Goal: Check status: Check status

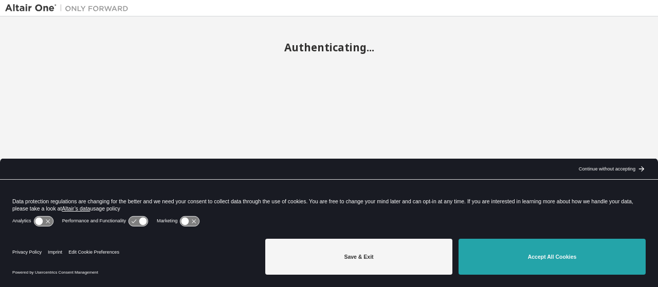
click at [513, 261] on button "Accept All Cookies" at bounding box center [552, 257] width 187 height 36
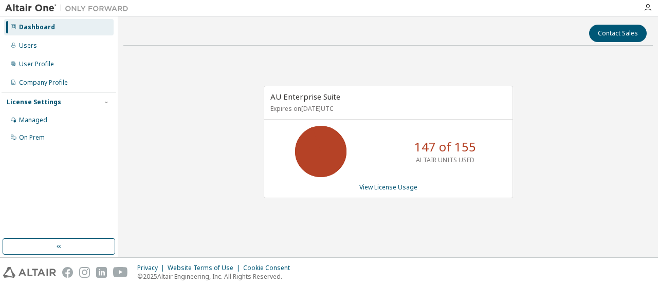
click at [372, 180] on div "AU Enterprise Suite Expires on [DATE] UTC 147 of 155 ALTAIR UNITS USED View Lic…" at bounding box center [388, 142] width 249 height 113
click at [375, 187] on link "View License Usage" at bounding box center [388, 187] width 58 height 9
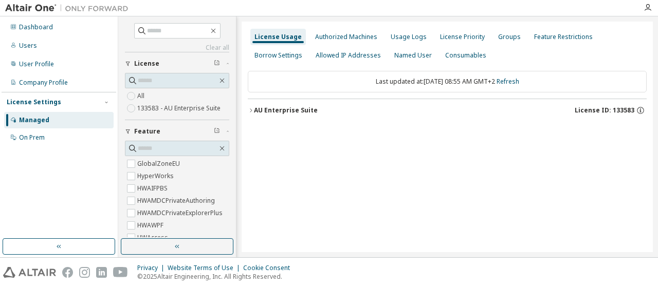
click at [249, 109] on icon "button" at bounding box center [251, 110] width 6 height 6
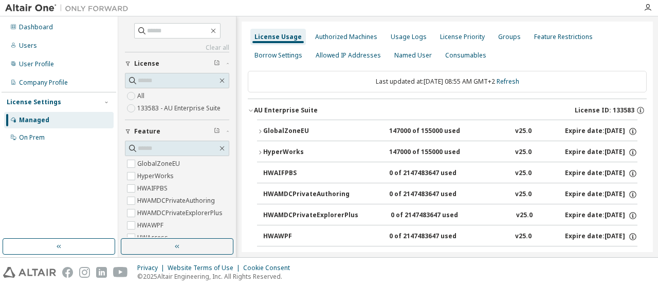
click at [263, 157] on button "HyperWorks 147000 of 155000 used v25.0 Expire date: [DATE]" at bounding box center [447, 152] width 380 height 23
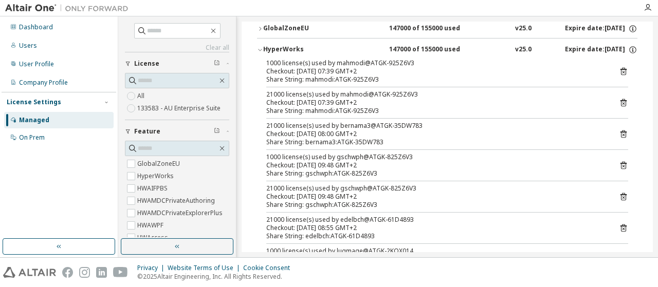
scroll to position [51, 0]
